Goal: Contribute content: Add original content to the website for others to see

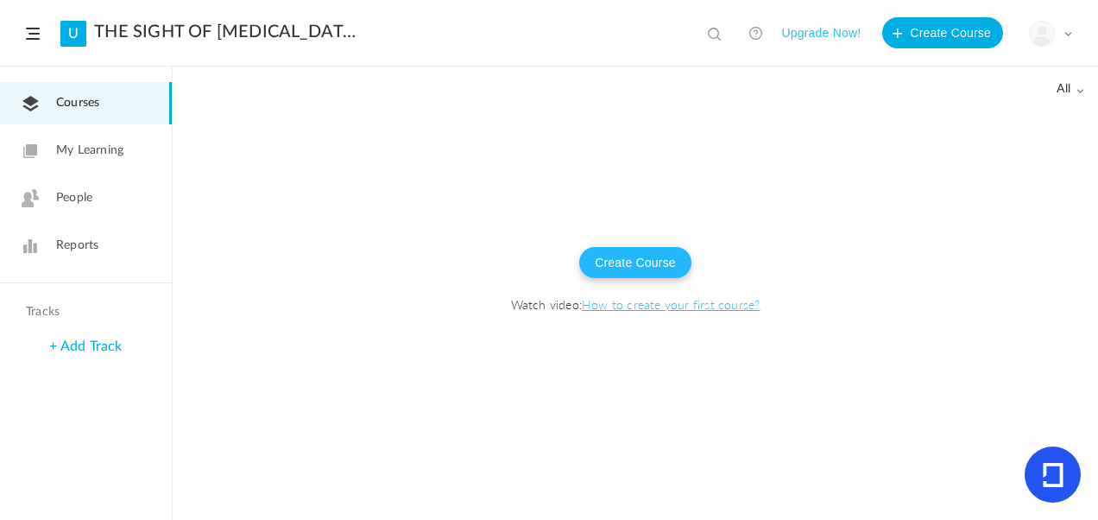
click at [618, 255] on button "Create Course" at bounding box center [635, 262] width 112 height 31
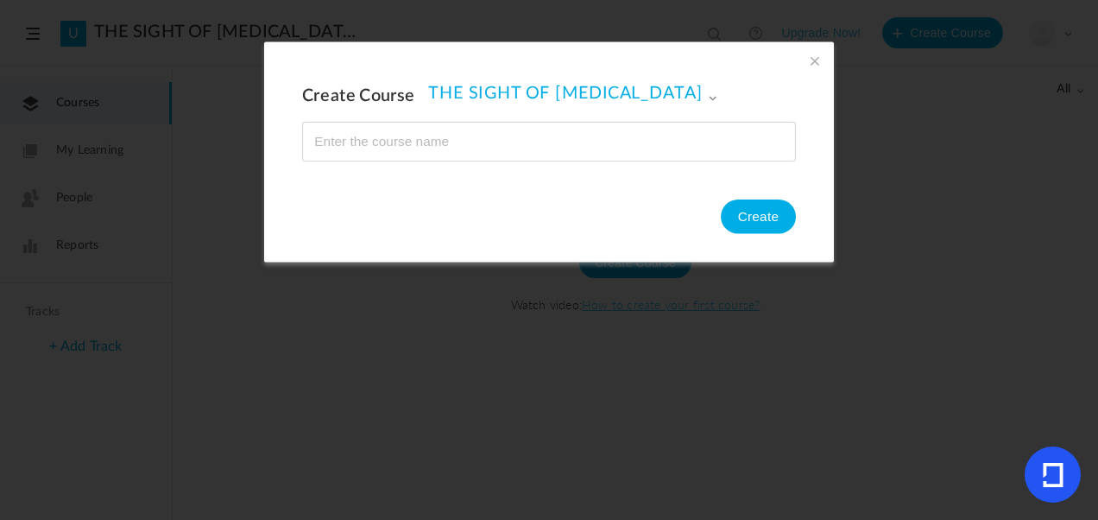
click at [400, 133] on input "name" at bounding box center [549, 142] width 492 height 38
click at [365, 148] on input "name" at bounding box center [549, 142] width 492 height 38
type input "Teleradiology and Radiomics"
click at [778, 208] on button "Create" at bounding box center [758, 216] width 75 height 35
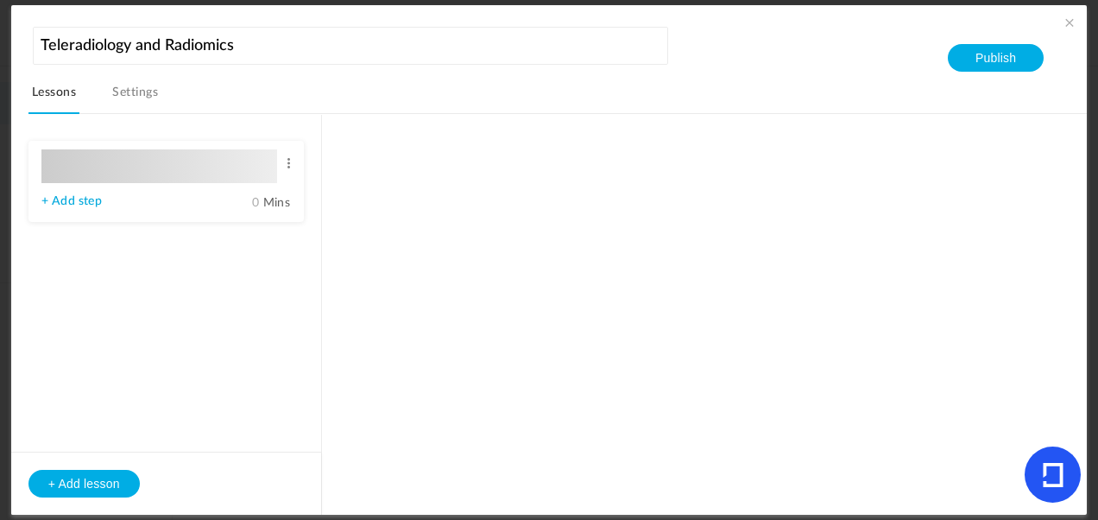
type input "Lesson 1"
type input "0"
type input "Step 1"
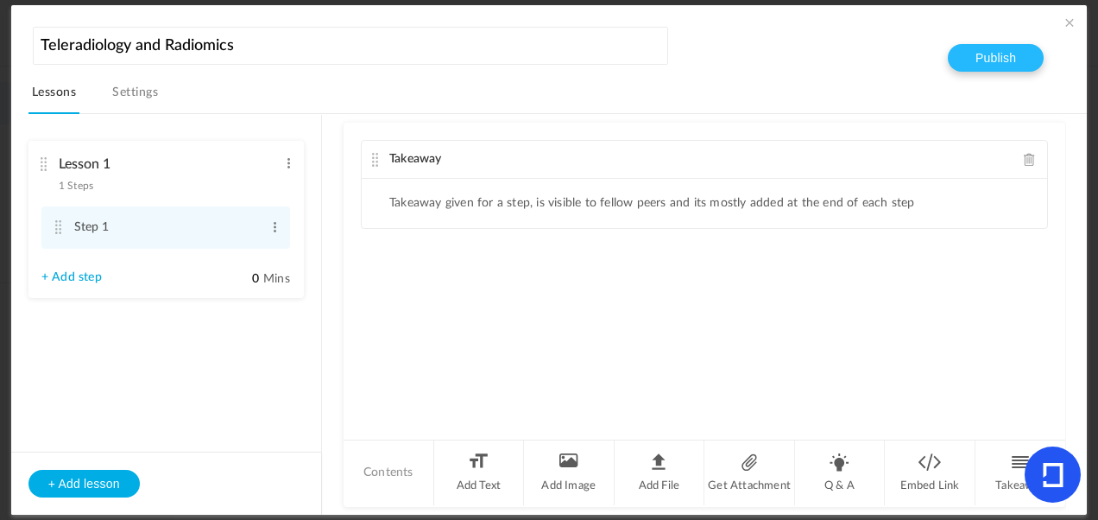
click at [987, 50] on button "Publish" at bounding box center [996, 58] width 96 height 28
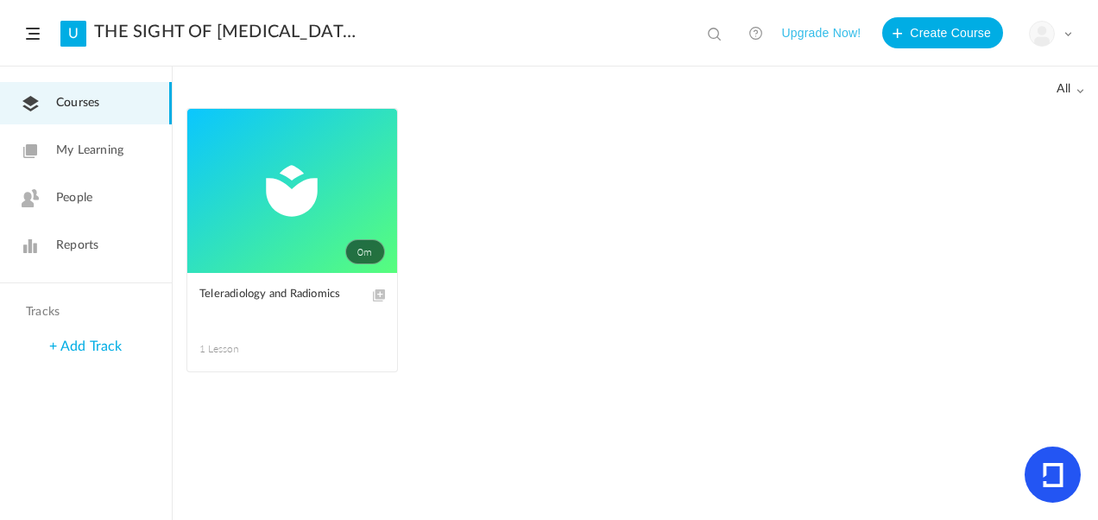
click at [50, 205] on link "People" at bounding box center [86, 198] width 172 height 42
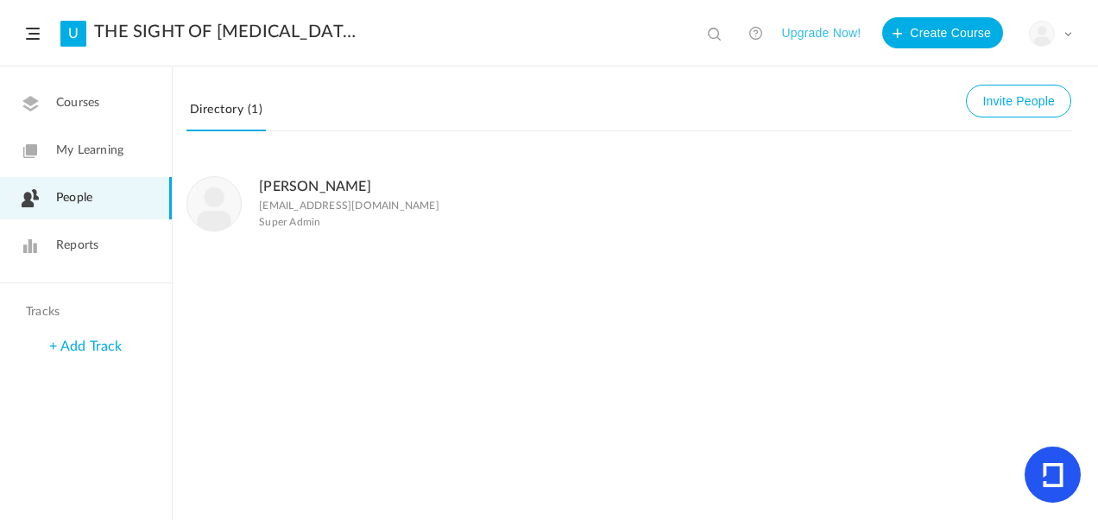
click at [70, 159] on span "My Learning" at bounding box center [89, 151] width 67 height 18
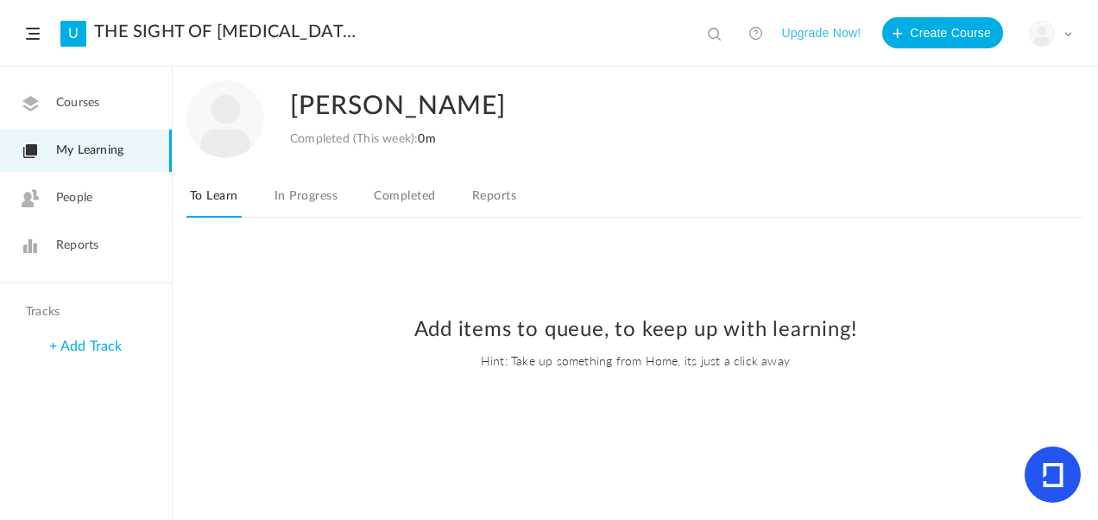
click at [69, 236] on span "Reports" at bounding box center [77, 245] width 42 height 18
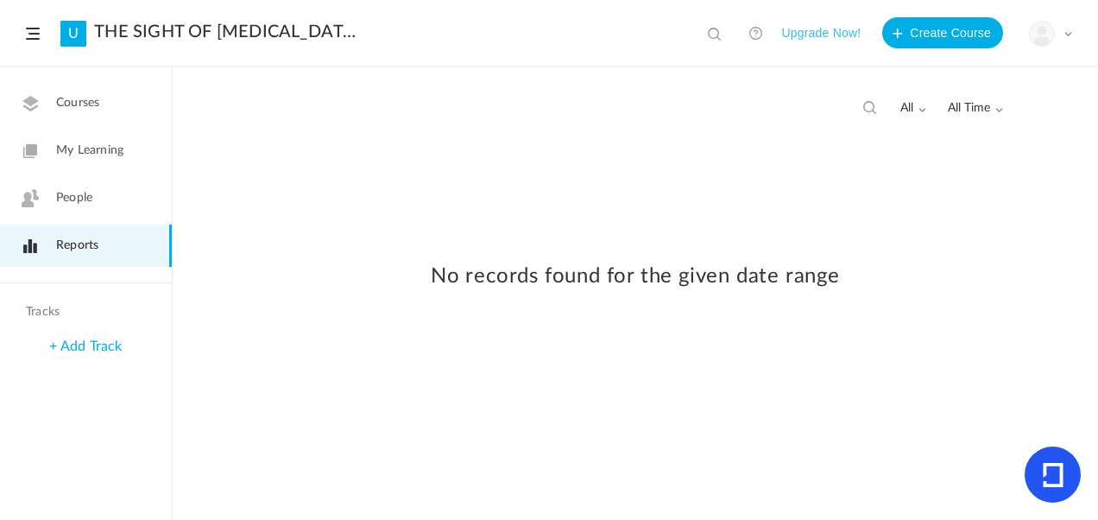
click at [82, 337] on div "+ Add Track" at bounding box center [86, 346] width 172 height 37
click at [81, 345] on link "+ Add Track" at bounding box center [85, 346] width 72 height 14
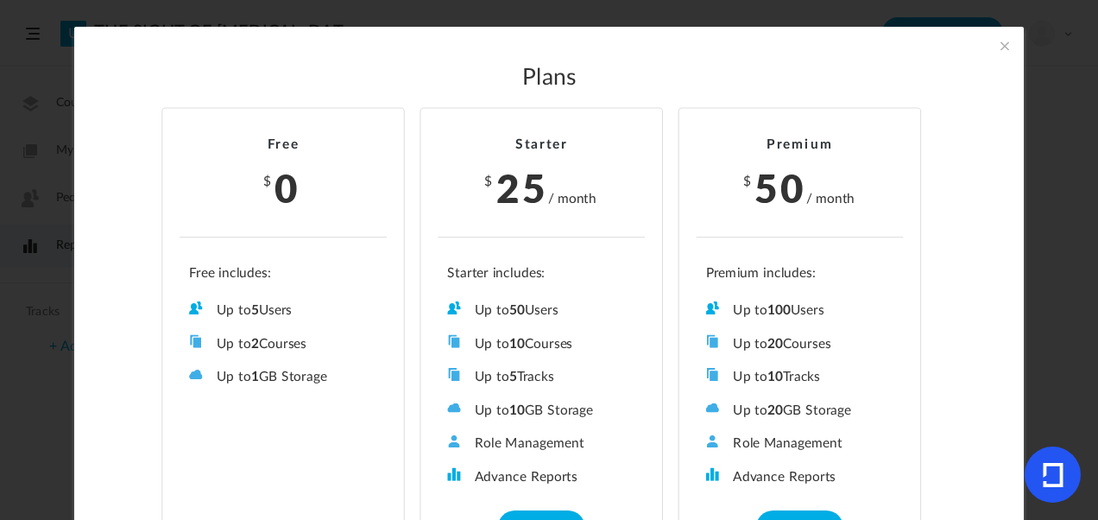
scroll to position [61, 0]
